Goal: Task Accomplishment & Management: Use online tool/utility

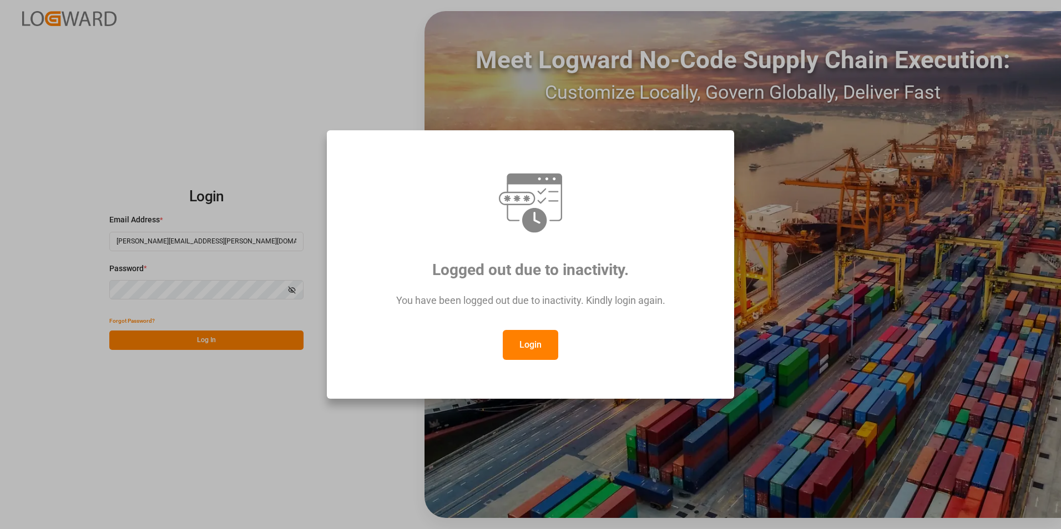
click at [522, 346] on button "Login" at bounding box center [530, 345] width 55 height 30
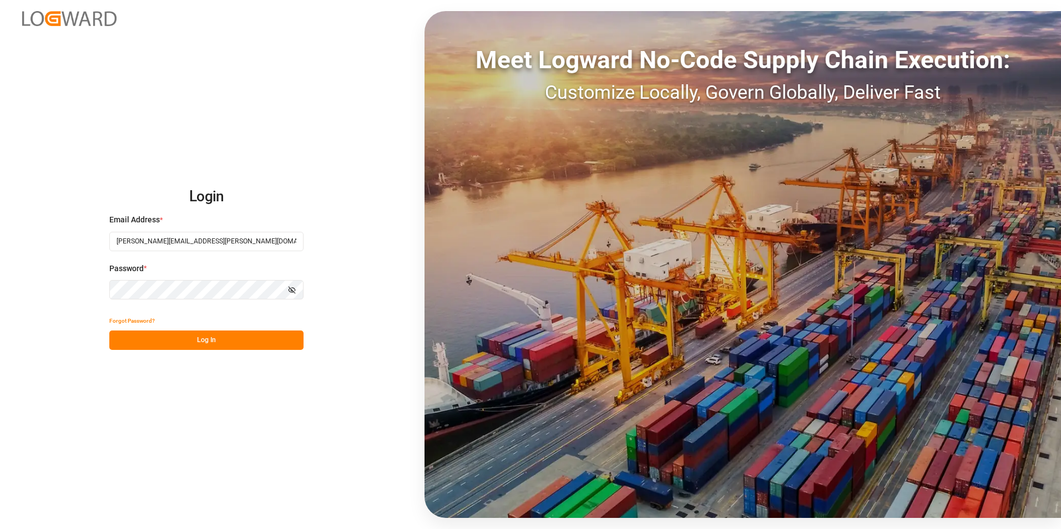
click at [231, 348] on button "Log In" at bounding box center [206, 340] width 194 height 19
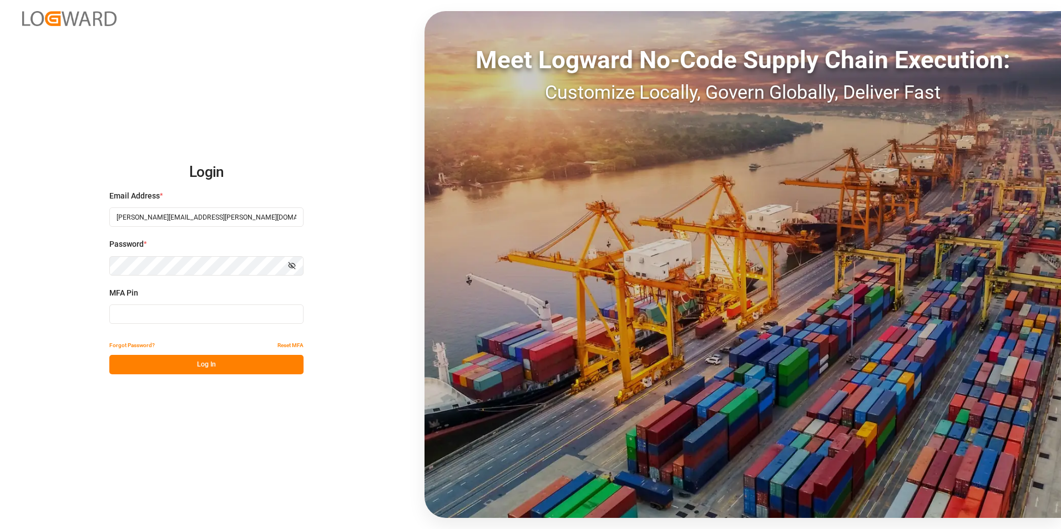
click at [205, 320] on input at bounding box center [206, 314] width 194 height 19
type input "8"
type input "524871"
click at [227, 362] on button "Log In" at bounding box center [206, 364] width 194 height 19
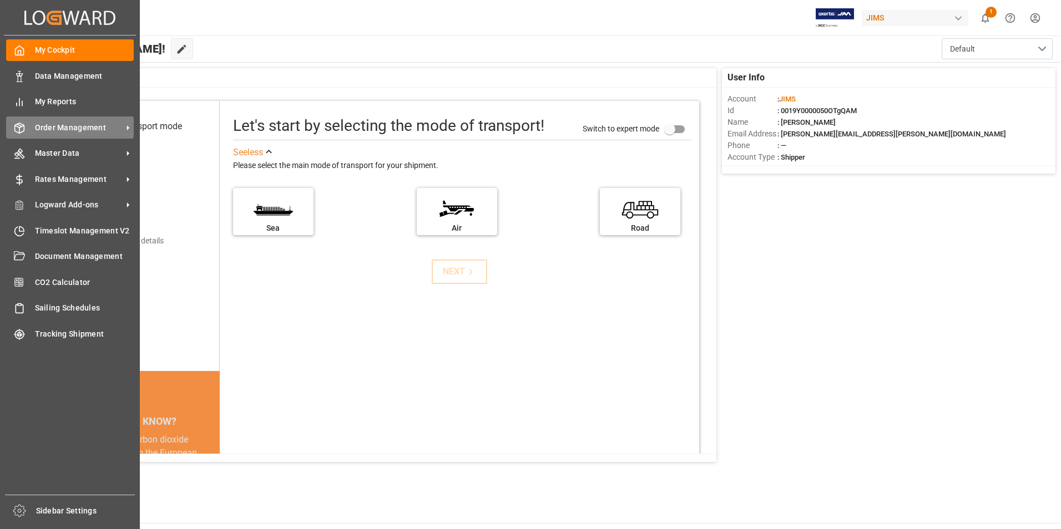
click at [64, 125] on span "Order Management" at bounding box center [79, 128] width 88 height 12
click at [63, 128] on span "Order Management" at bounding box center [79, 128] width 88 height 12
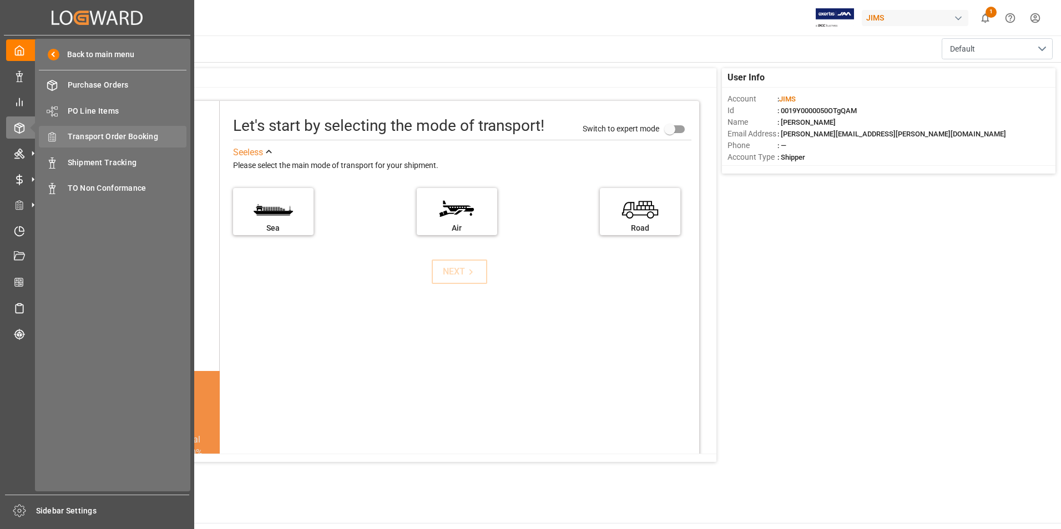
click at [135, 129] on div "Transport Order Booking Transport Order Booking" at bounding box center [113, 137] width 148 height 22
